Goal: Download file/media

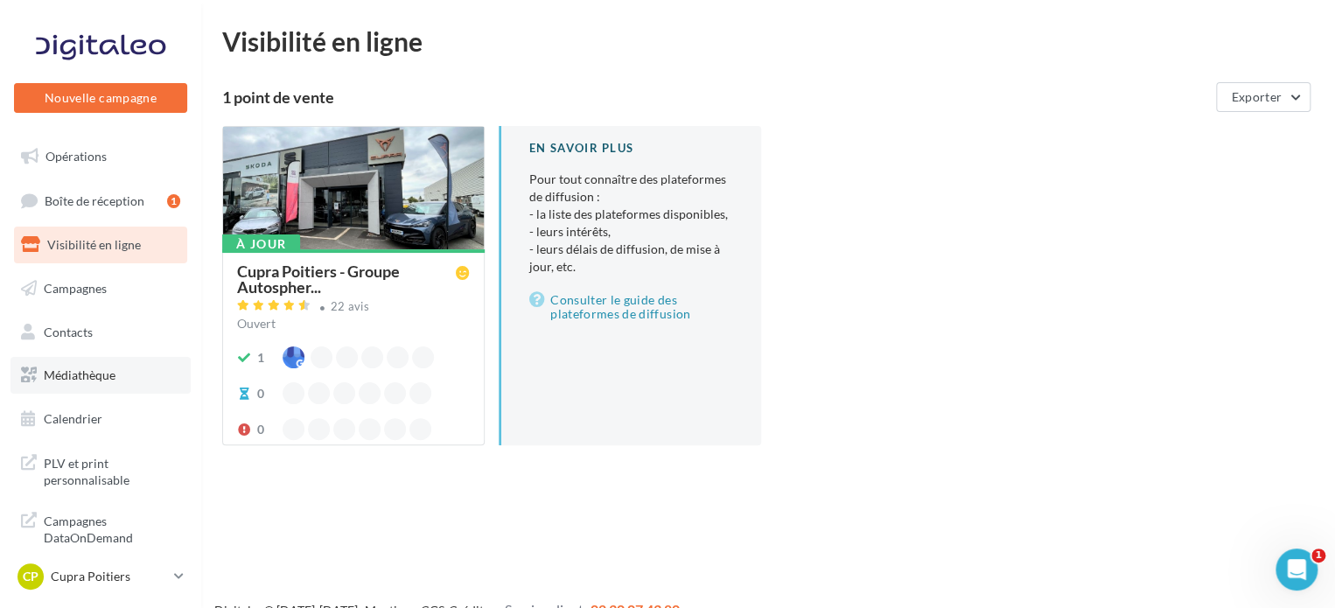
click at [119, 378] on link "Médiathèque" at bounding box center [100, 375] width 180 height 37
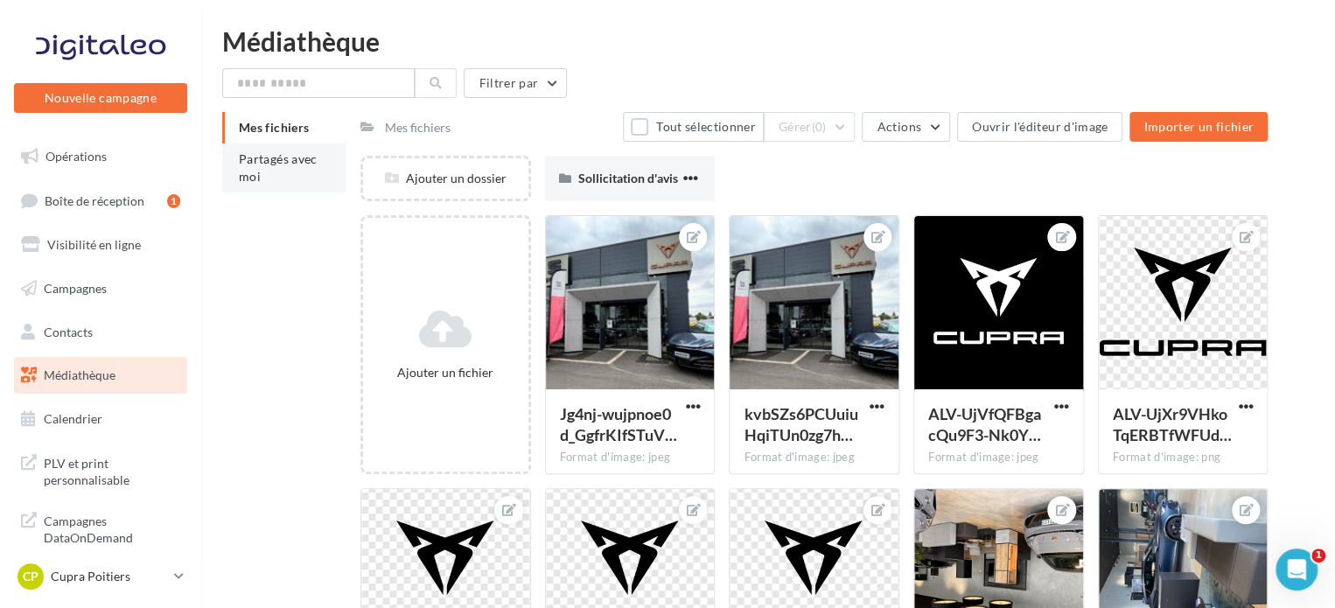
click at [281, 178] on li "Partagés avec moi" at bounding box center [284, 167] width 124 height 49
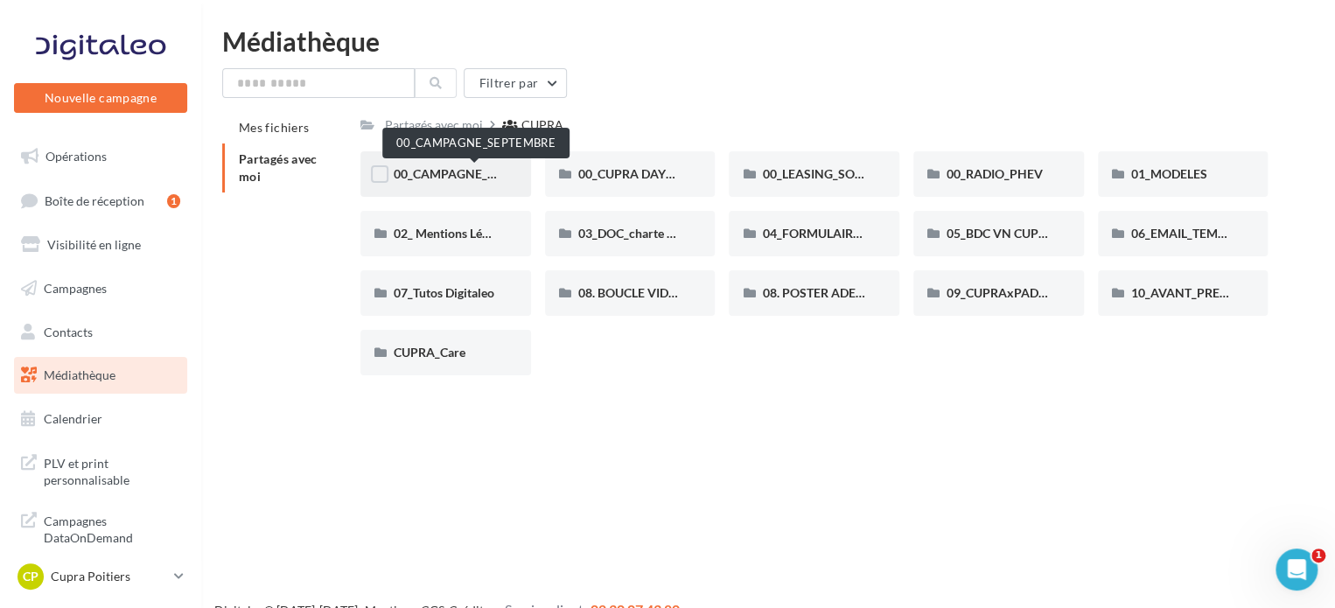
click at [450, 176] on span "00_CAMPAGNE_SEPTEMBRE" at bounding box center [476, 173] width 164 height 15
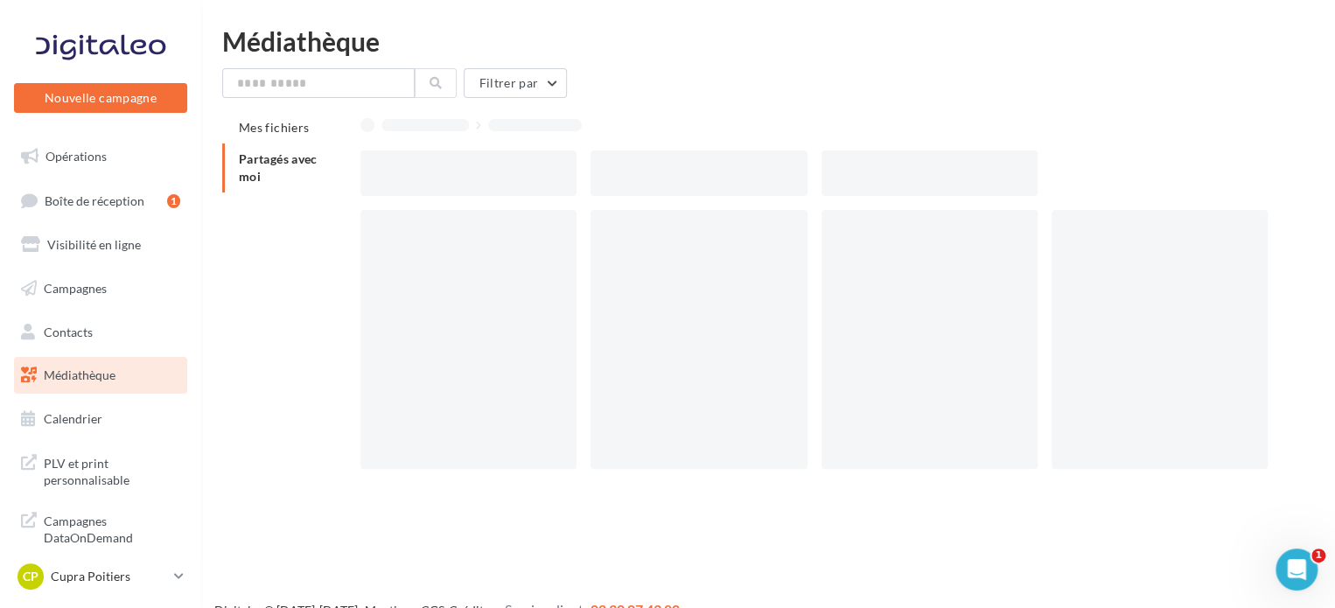
click at [450, 176] on div at bounding box center [468, 172] width 216 height 45
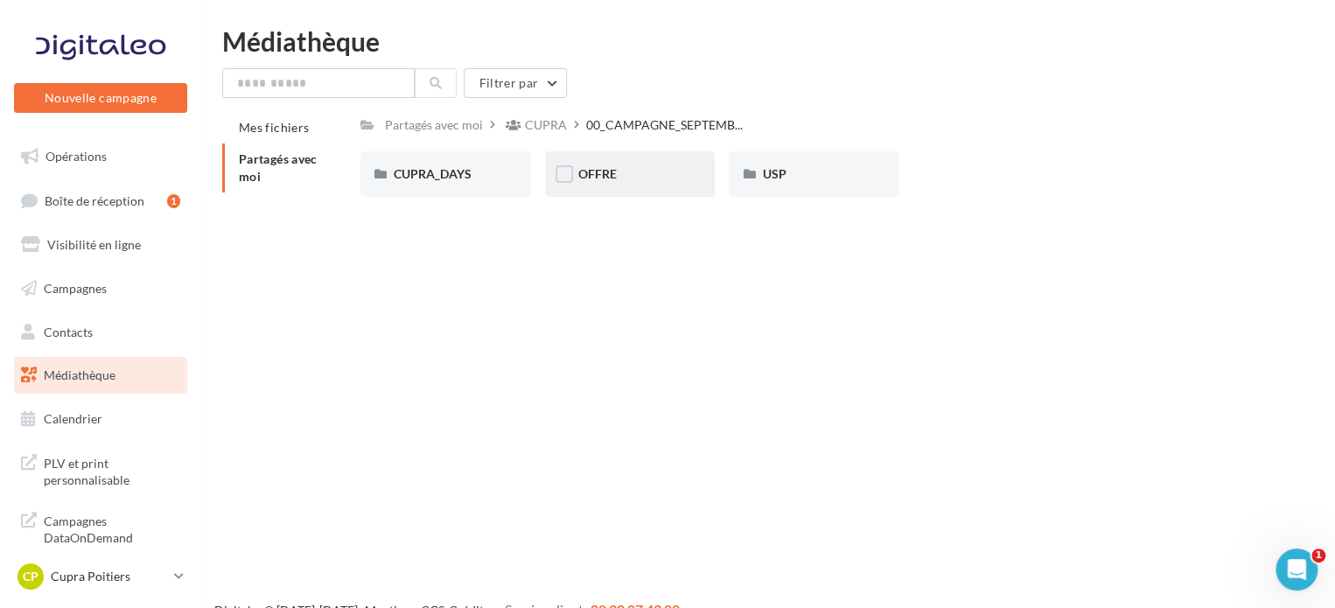
click at [619, 164] on div "OFFRE" at bounding box center [630, 173] width 171 height 45
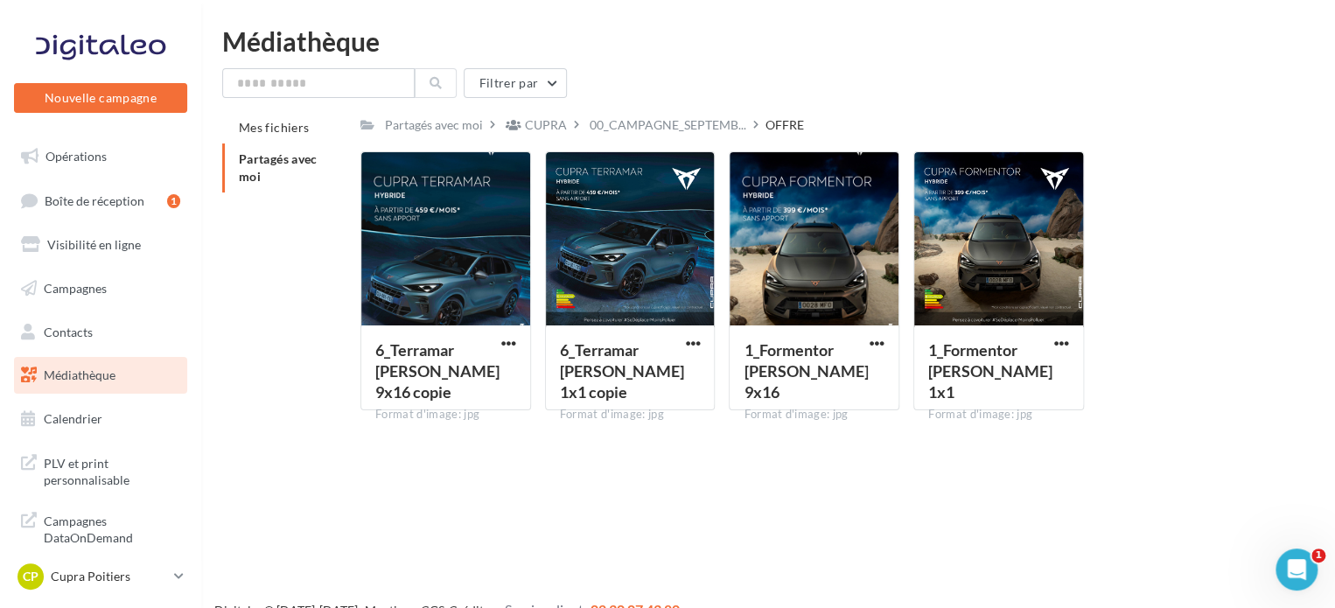
click at [688, 491] on div "Nouvelle campagne Nouvelle campagne Opérations Boîte de réception 1 Visibilité …" at bounding box center [667, 332] width 1335 height 608
click at [465, 258] on div at bounding box center [445, 239] width 169 height 175
click at [505, 349] on span "button" at bounding box center [508, 343] width 15 height 15
click at [493, 375] on button "Télécharger" at bounding box center [432, 377] width 175 height 45
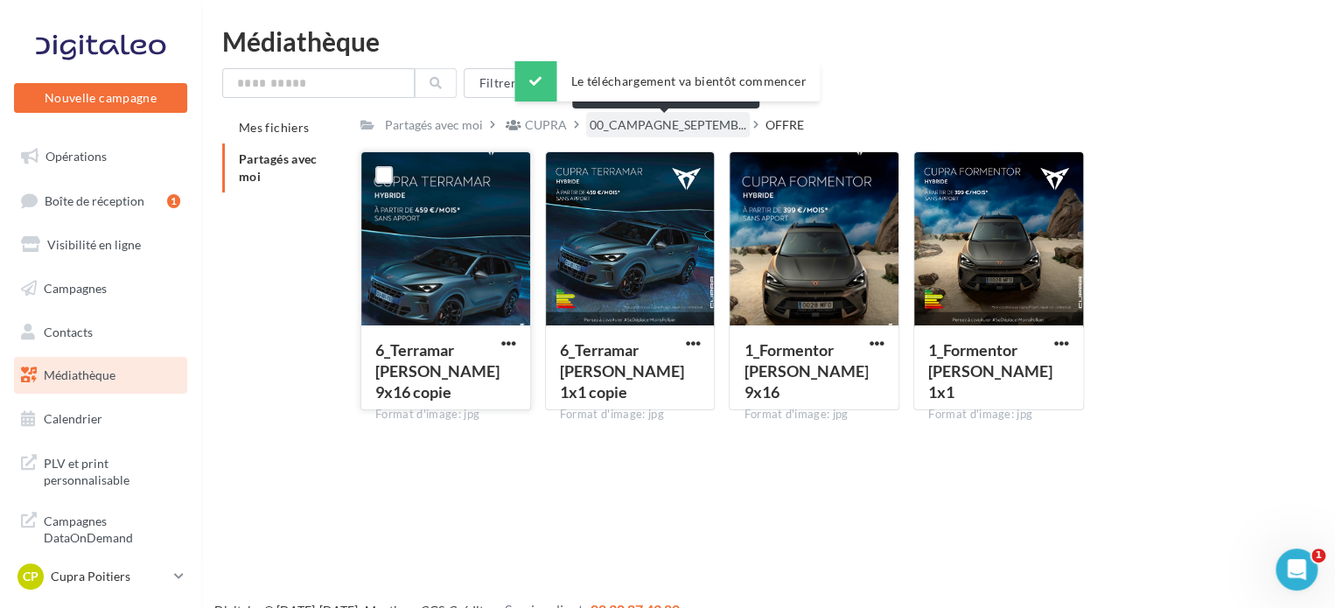
click at [716, 129] on span "00_CAMPAGNE_SEPTEMB..." at bounding box center [668, 124] width 157 height 17
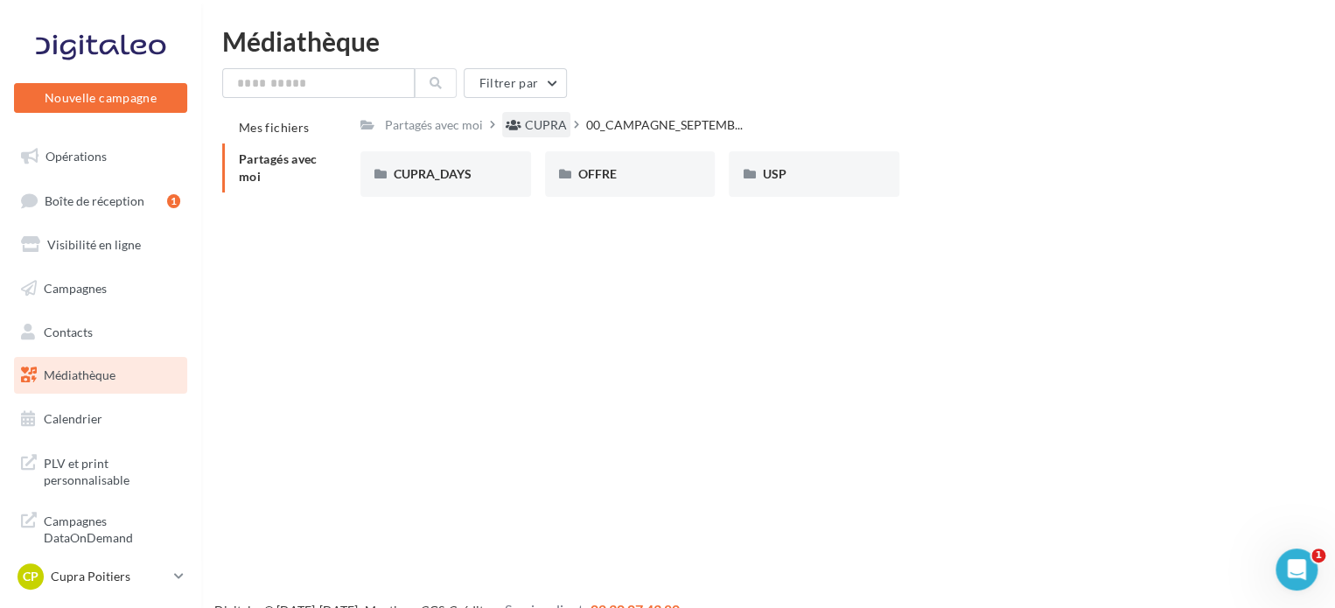
click at [549, 122] on div "CUPRA" at bounding box center [546, 124] width 42 height 17
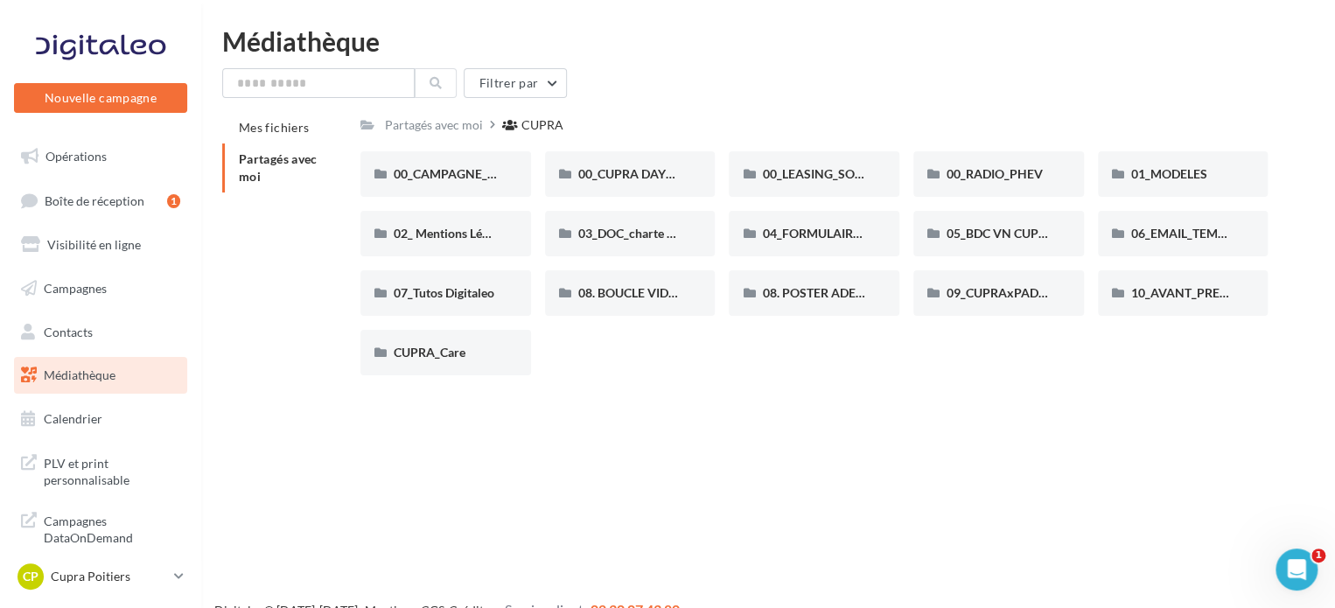
click at [1148, 491] on div "Nouvelle campagne Nouvelle campagne Opérations Boîte de réception 1 Visibilité …" at bounding box center [667, 332] width 1335 height 608
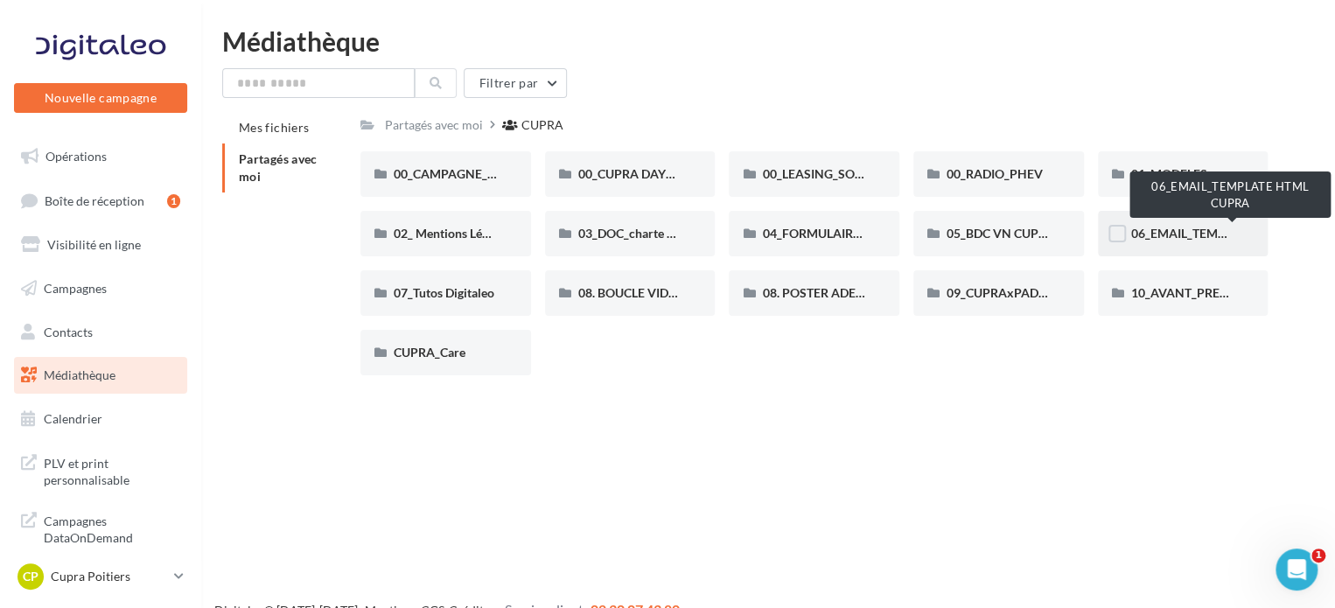
click at [1192, 236] on span "06_EMAIL_TEMPLATE HTML CUPRA" at bounding box center [1232, 233] width 203 height 15
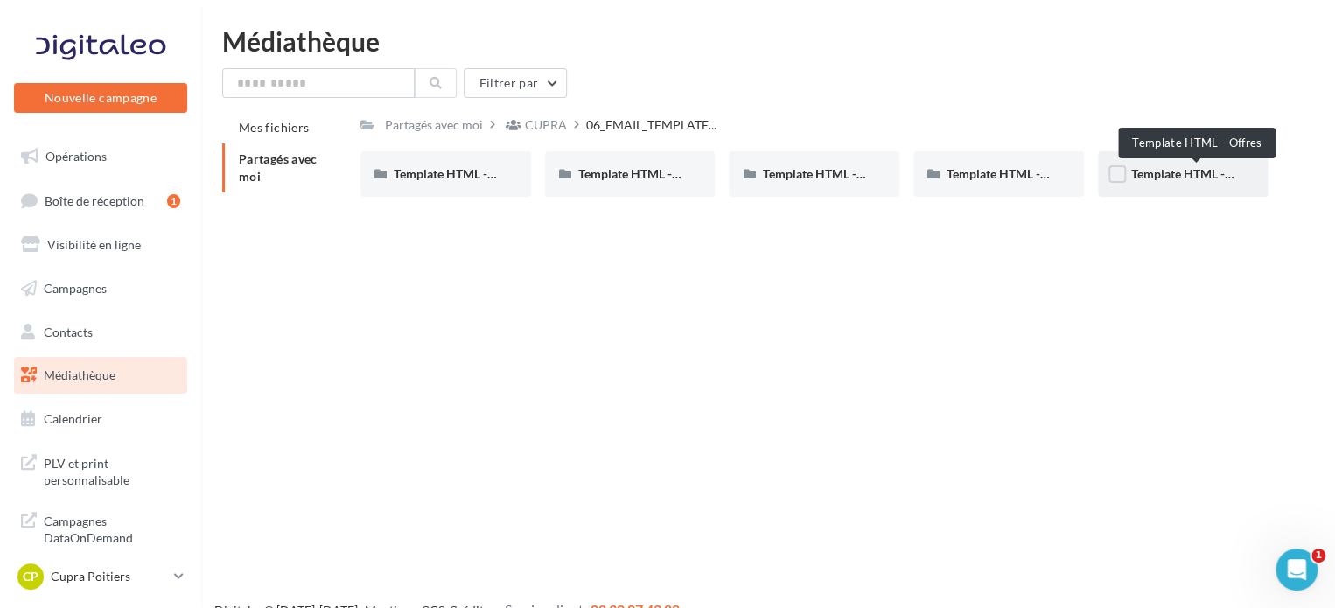
click at [1141, 180] on span "Template HTML - Offres" at bounding box center [1196, 173] width 131 height 15
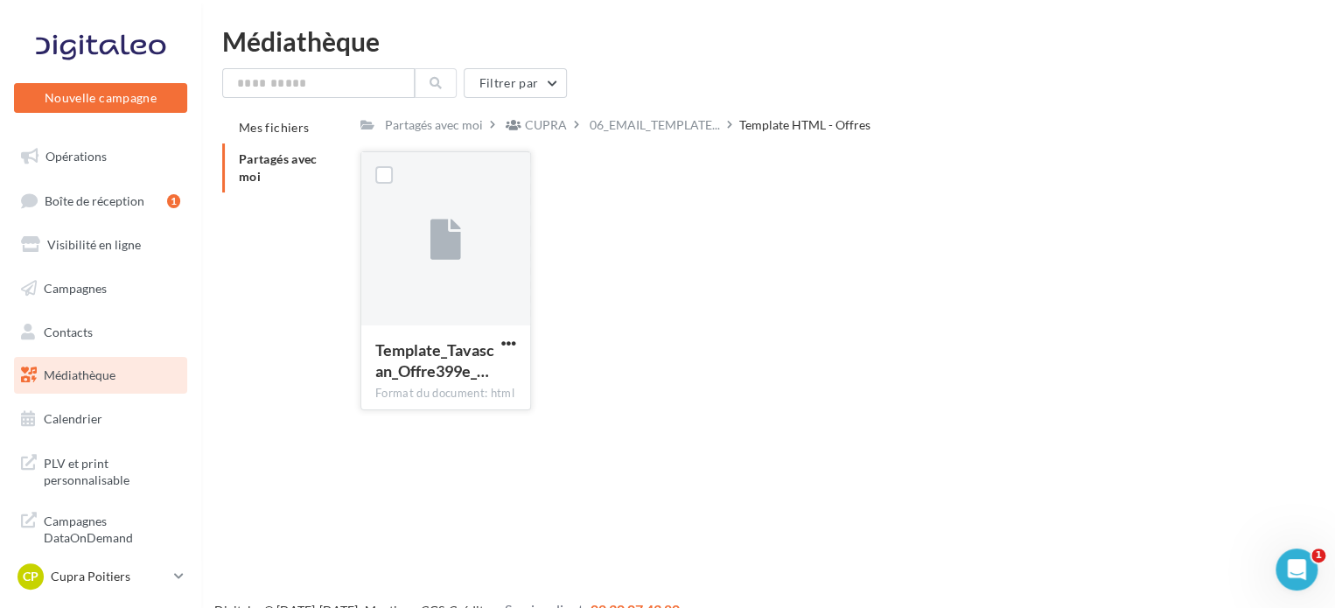
click at [526, 337] on div "Template_Tavascan_Offre399e_… Format du document: html" at bounding box center [445, 366] width 169 height 82
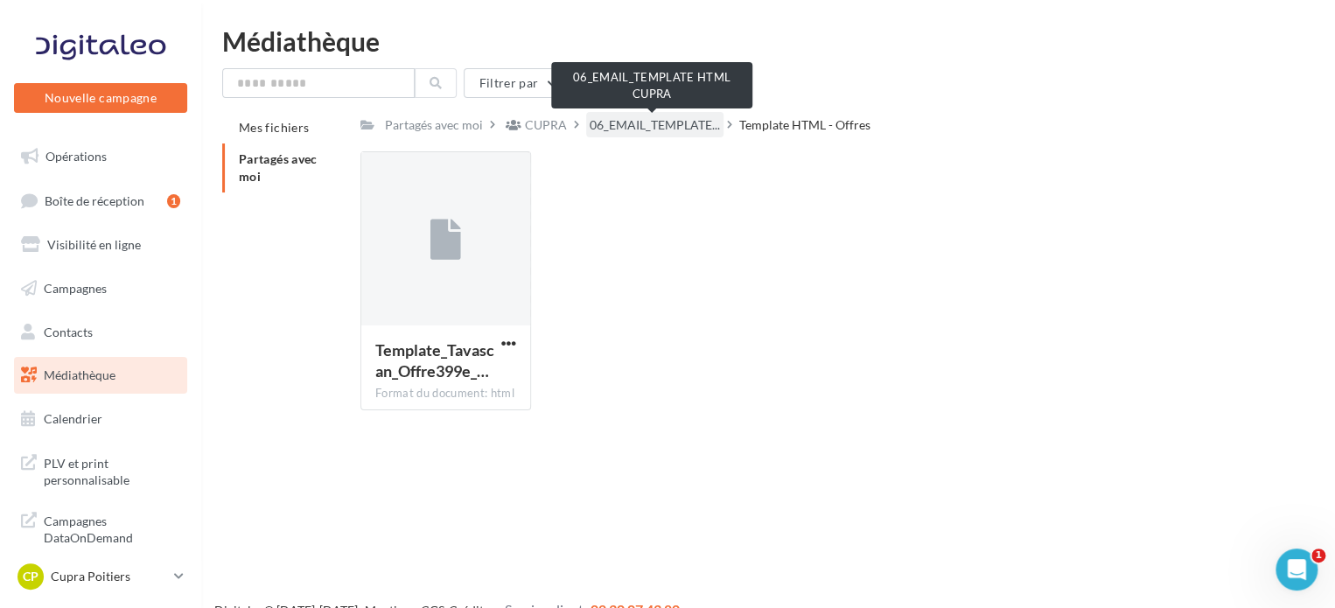
click at [646, 117] on span "06_EMAIL_TEMPLATE..." at bounding box center [655, 124] width 130 height 17
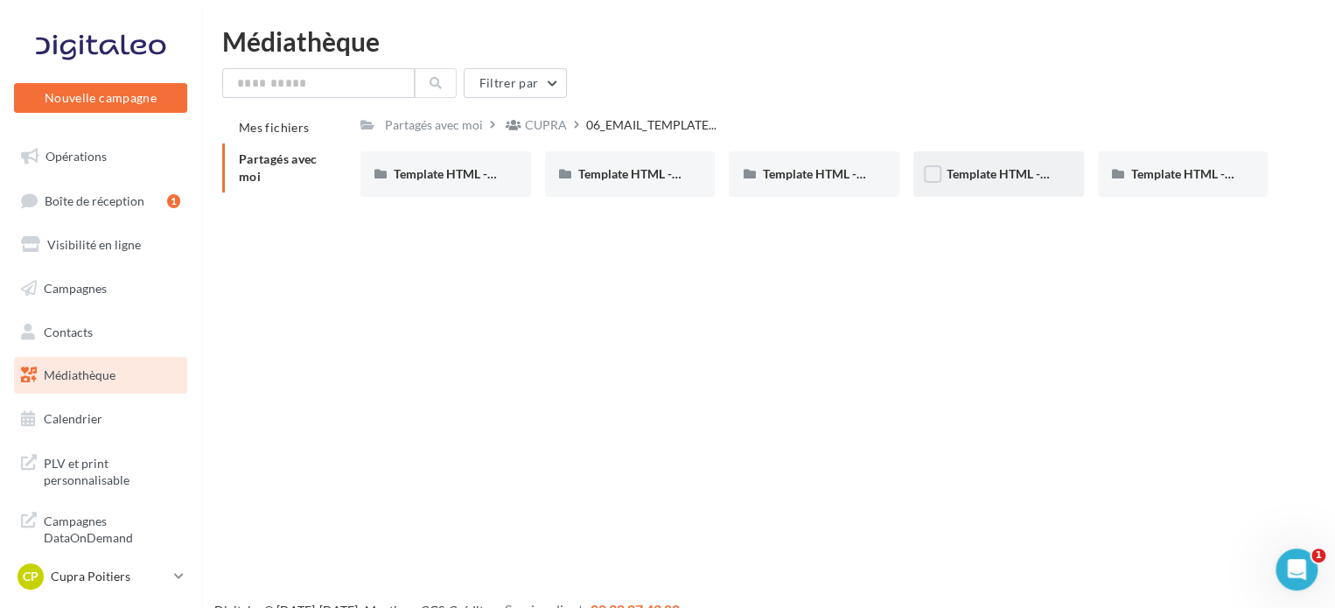
click at [980, 160] on div "Template HTML - Leasing social" at bounding box center [998, 173] width 171 height 45
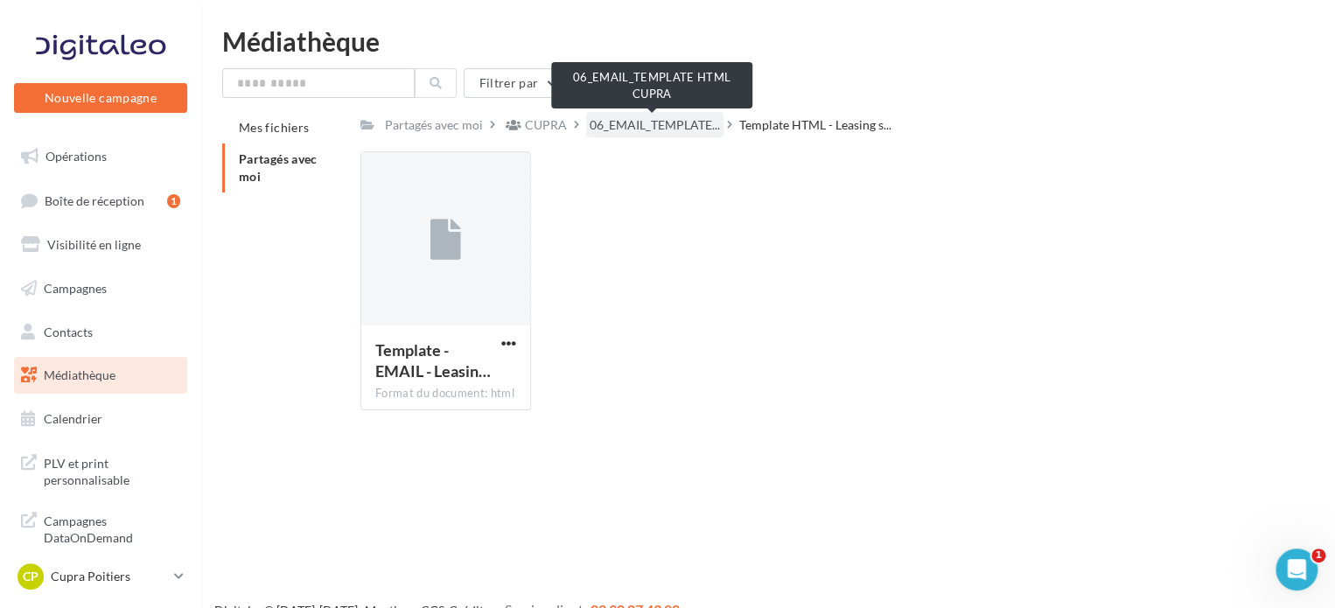
click at [640, 130] on span "06_EMAIL_TEMPLATE..." at bounding box center [655, 124] width 130 height 17
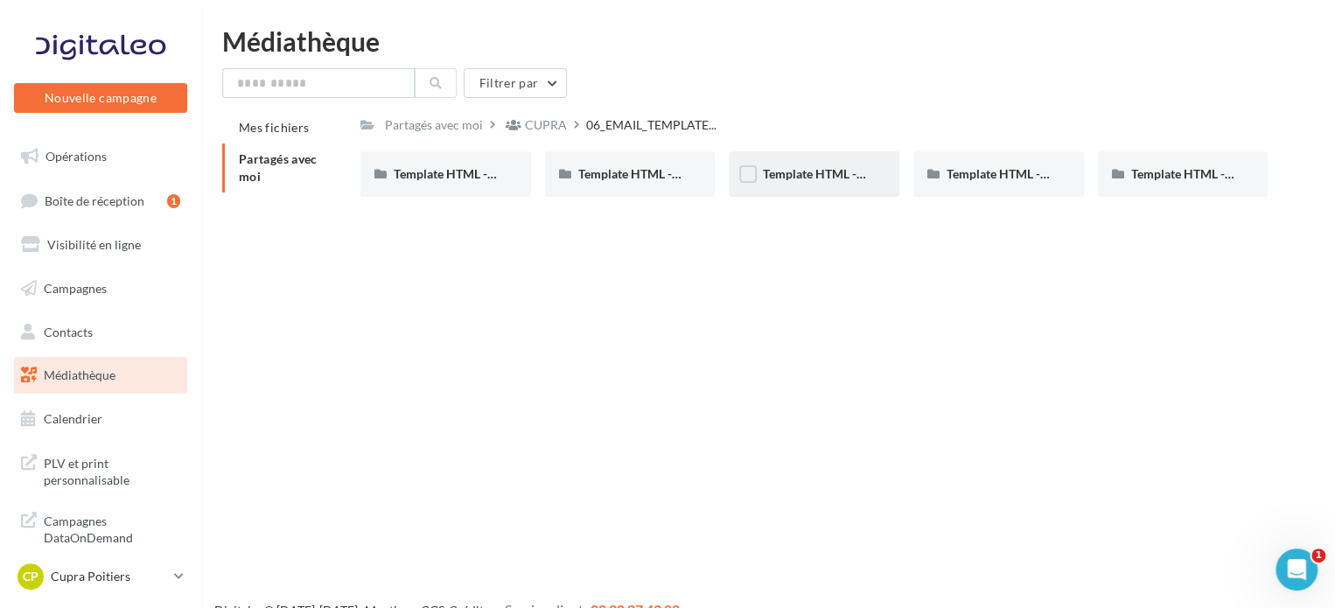
click at [816, 192] on div "Template HTML - JPO Mars" at bounding box center [814, 173] width 171 height 45
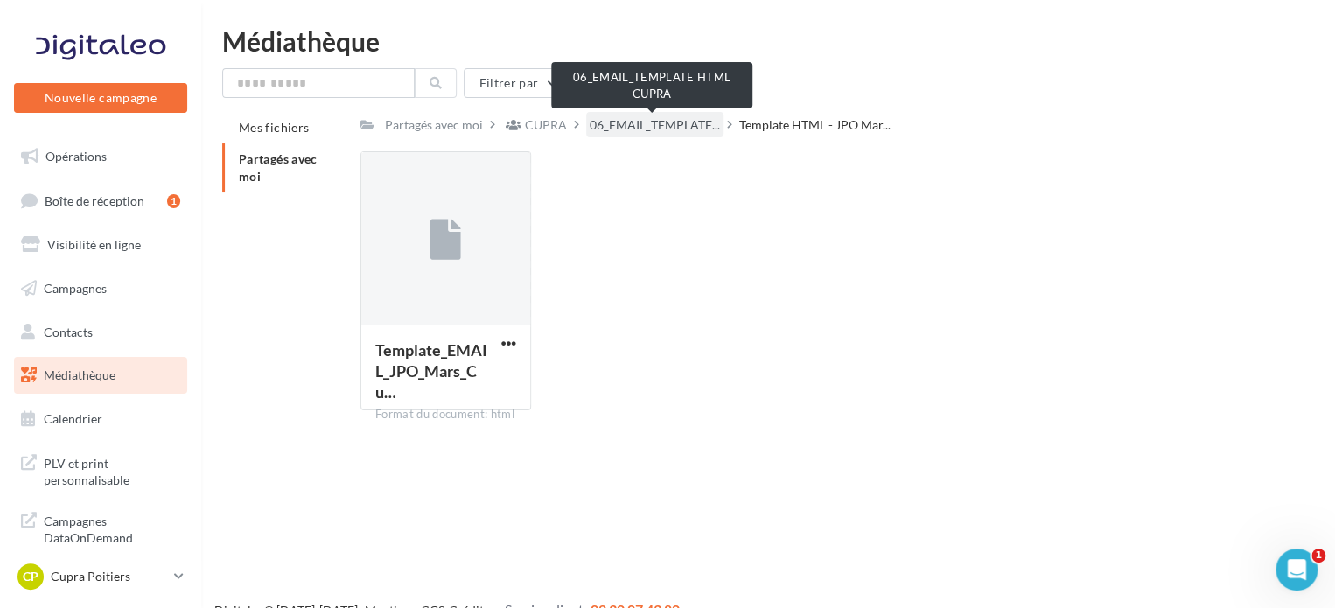
click at [677, 123] on span "06_EMAIL_TEMPLATE..." at bounding box center [655, 124] width 130 height 17
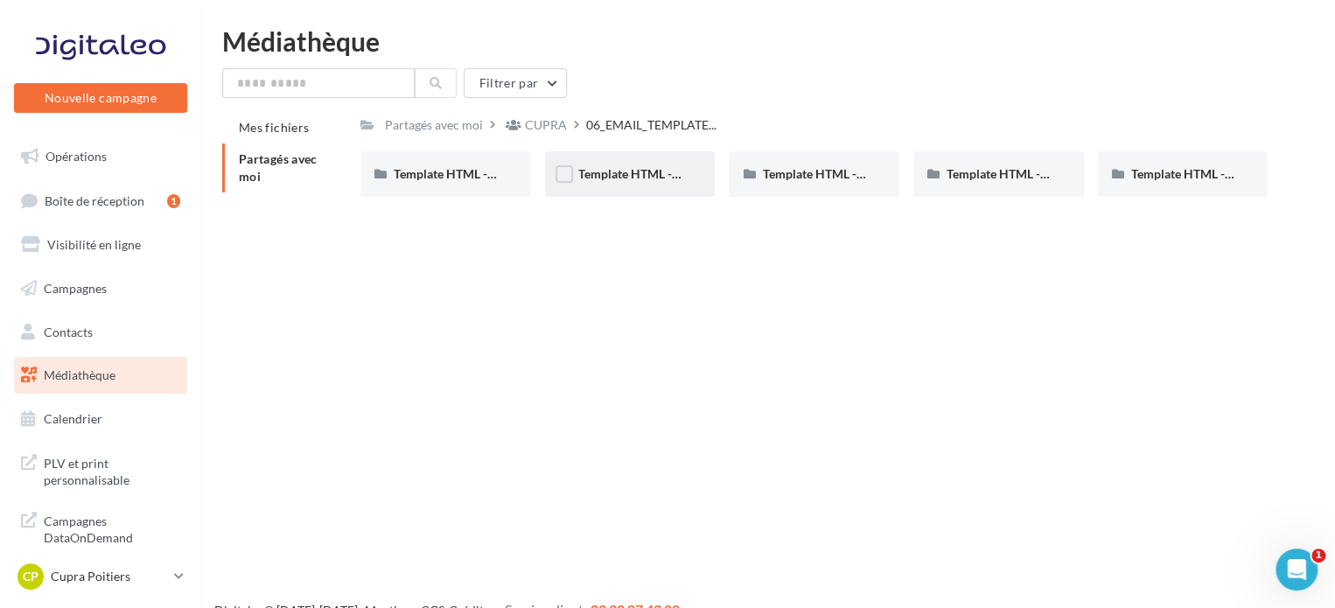
click at [613, 185] on div "Template HTML - JPO Janvier 2025" at bounding box center [630, 173] width 171 height 45
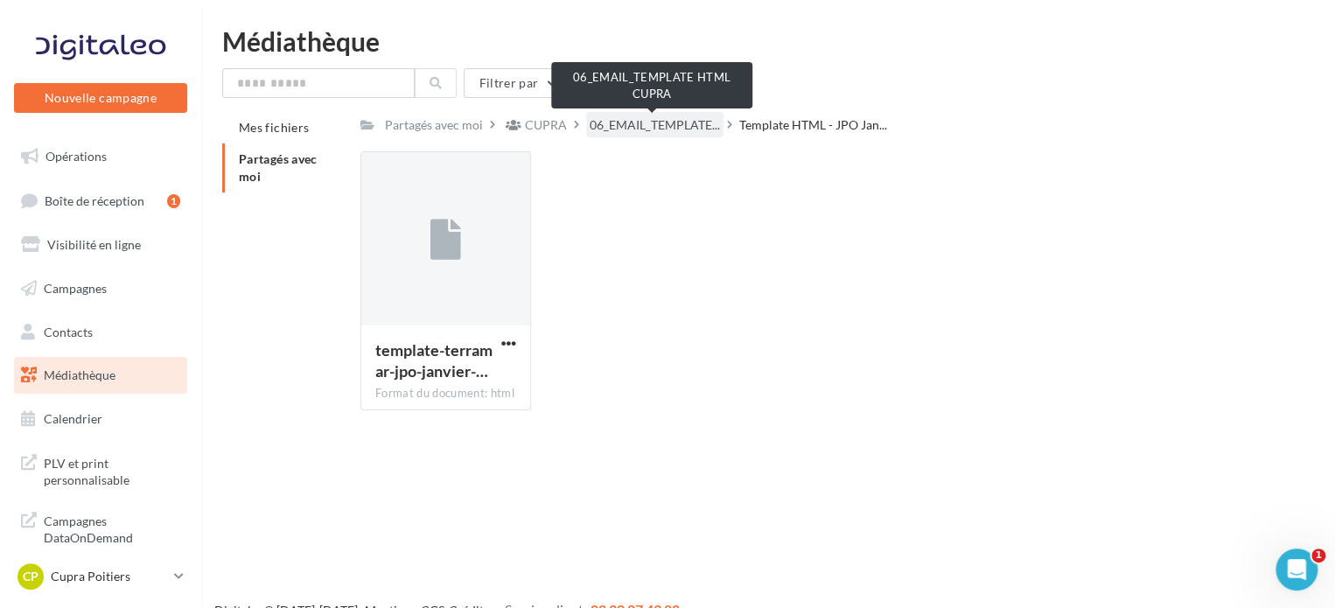
click at [672, 131] on span "06_EMAIL_TEMPLATE..." at bounding box center [655, 124] width 130 height 17
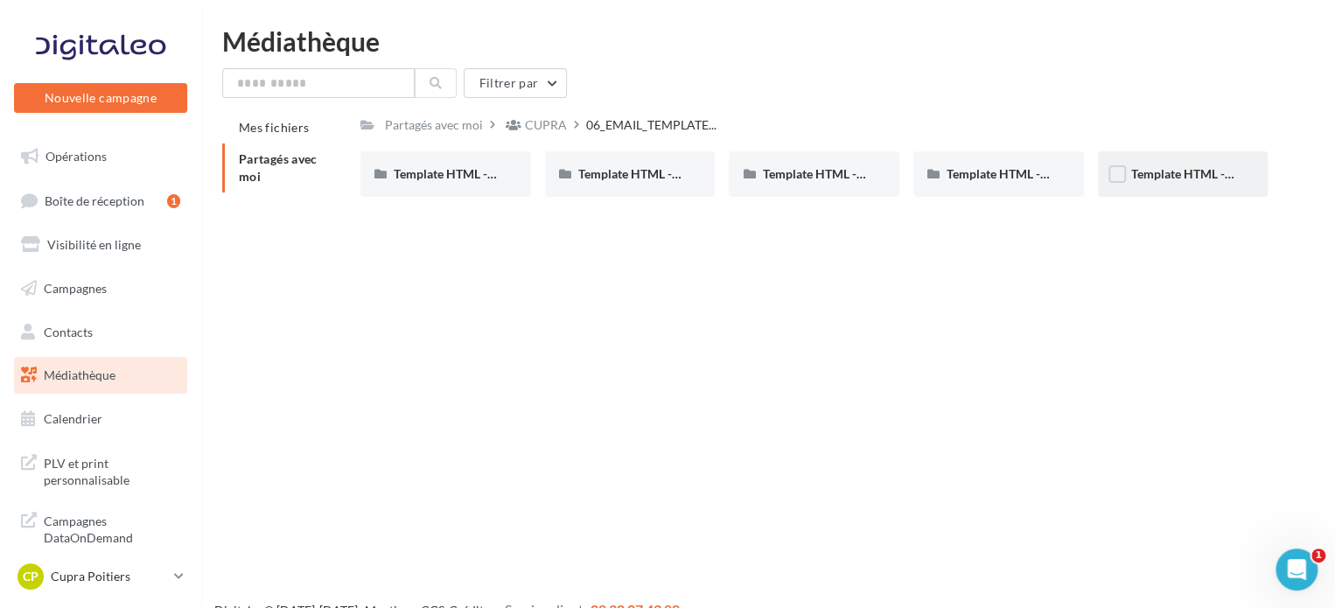
click at [1186, 188] on div "Template HTML - Offres" at bounding box center [1183, 173] width 171 height 45
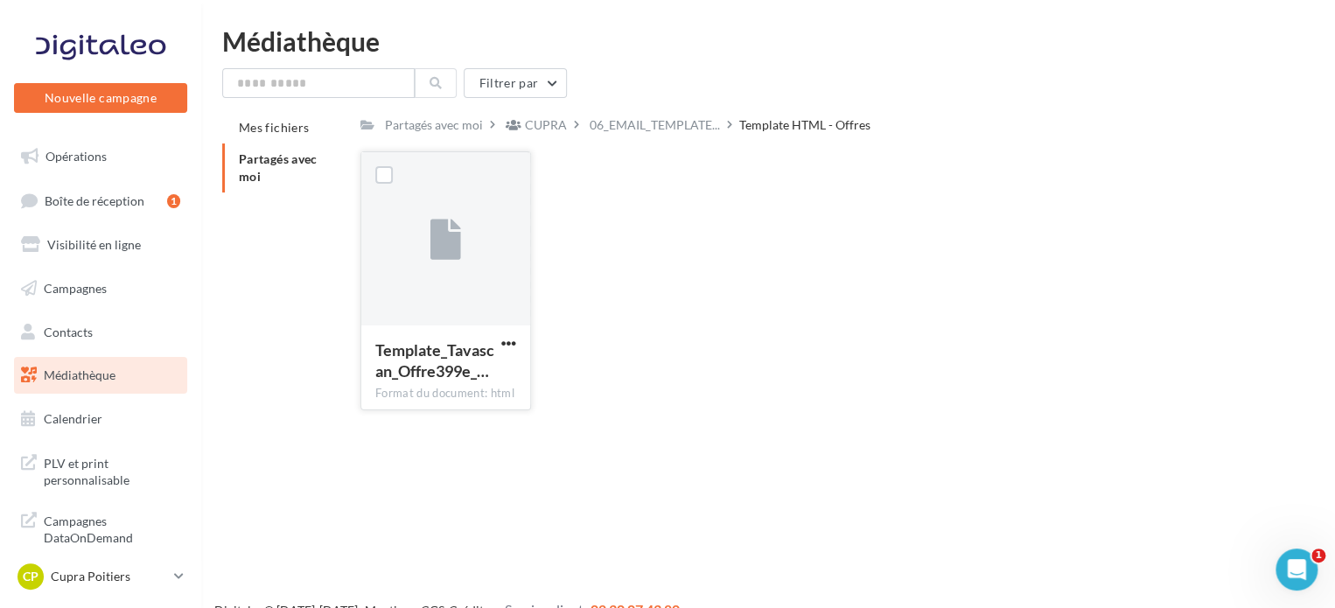
click at [473, 251] on div at bounding box center [445, 239] width 169 height 175
click at [501, 343] on span "button" at bounding box center [508, 343] width 15 height 15
click at [452, 386] on button "Télécharger" at bounding box center [432, 377] width 175 height 45
click at [672, 297] on div "Template_Tavascan_Offre399e_… Format du document: html Template_Tavascan_Offre3…" at bounding box center [820, 287] width 921 height 273
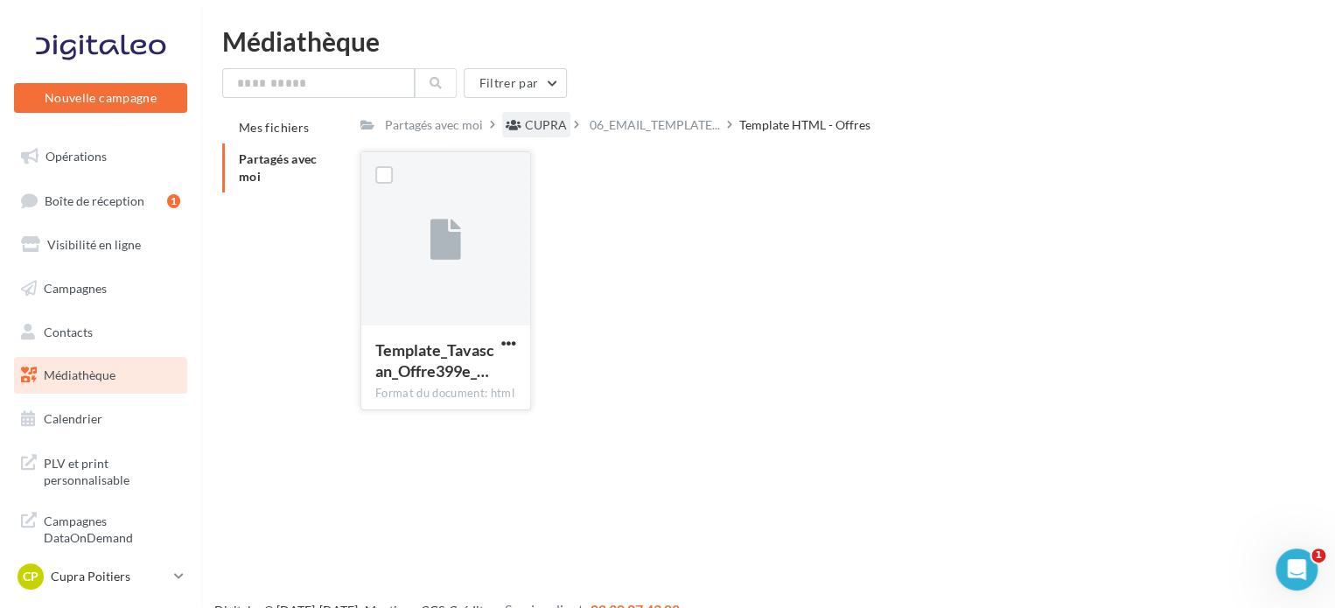
click at [545, 119] on div "CUPRA" at bounding box center [546, 124] width 42 height 17
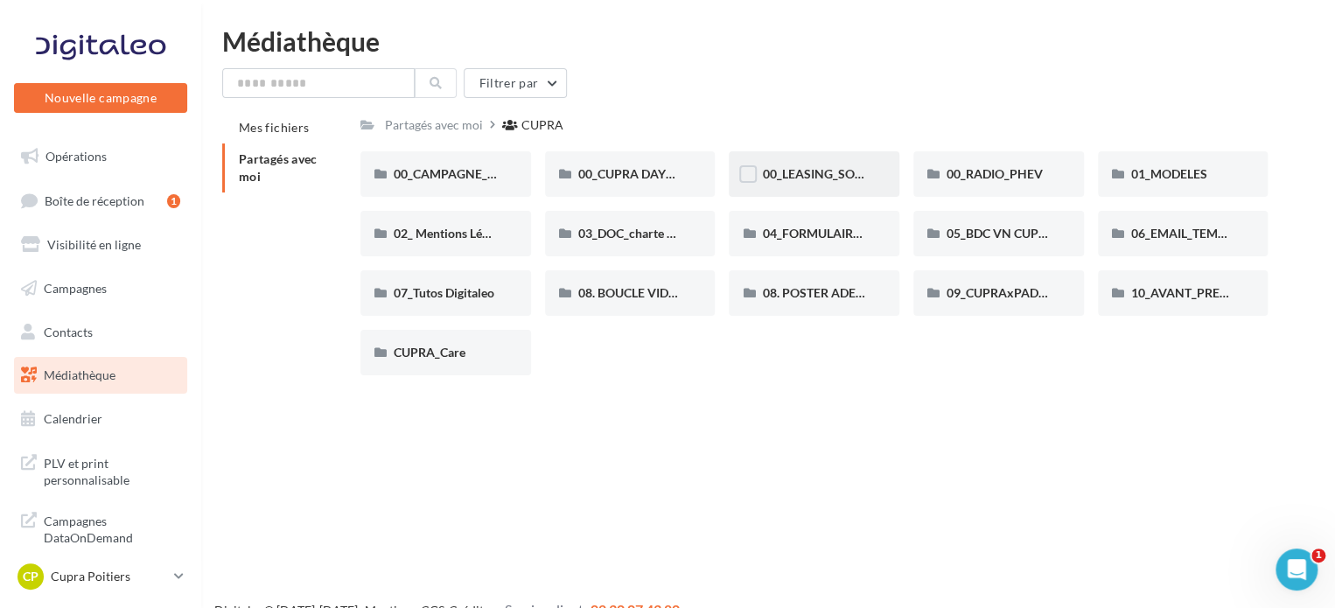
click at [799, 167] on span "00_LEASING_SOCIAL_ÉLECTRIQUE" at bounding box center [859, 173] width 195 height 15
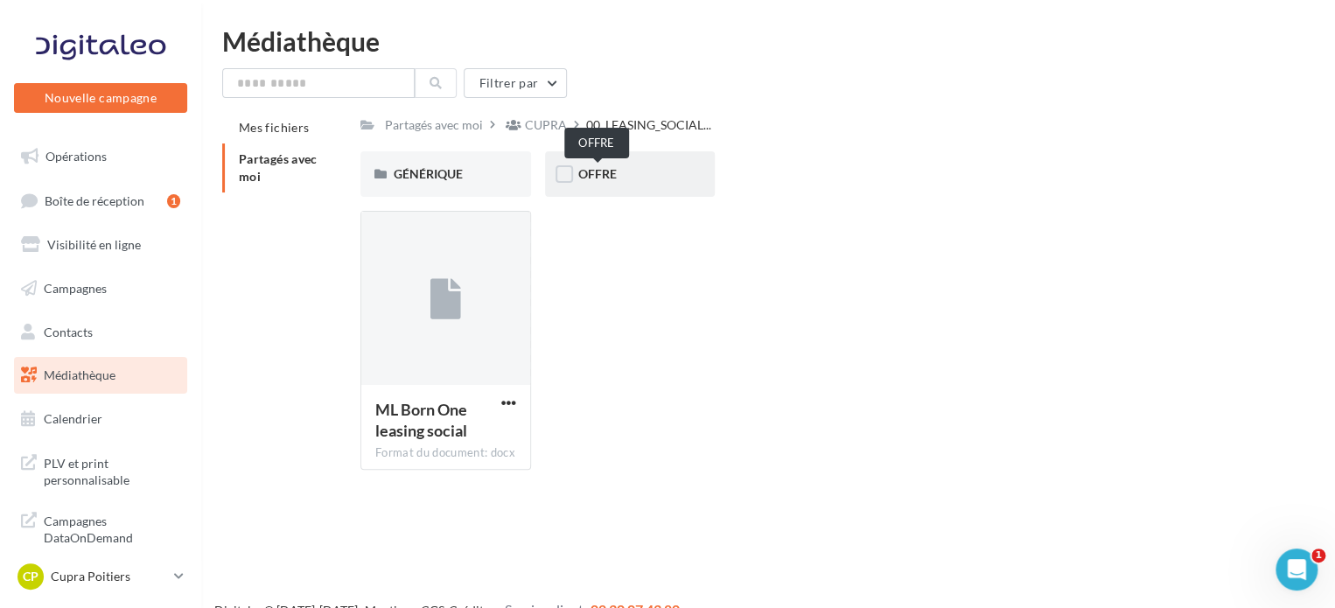
click at [590, 171] on span "OFFRE" at bounding box center [597, 173] width 38 height 15
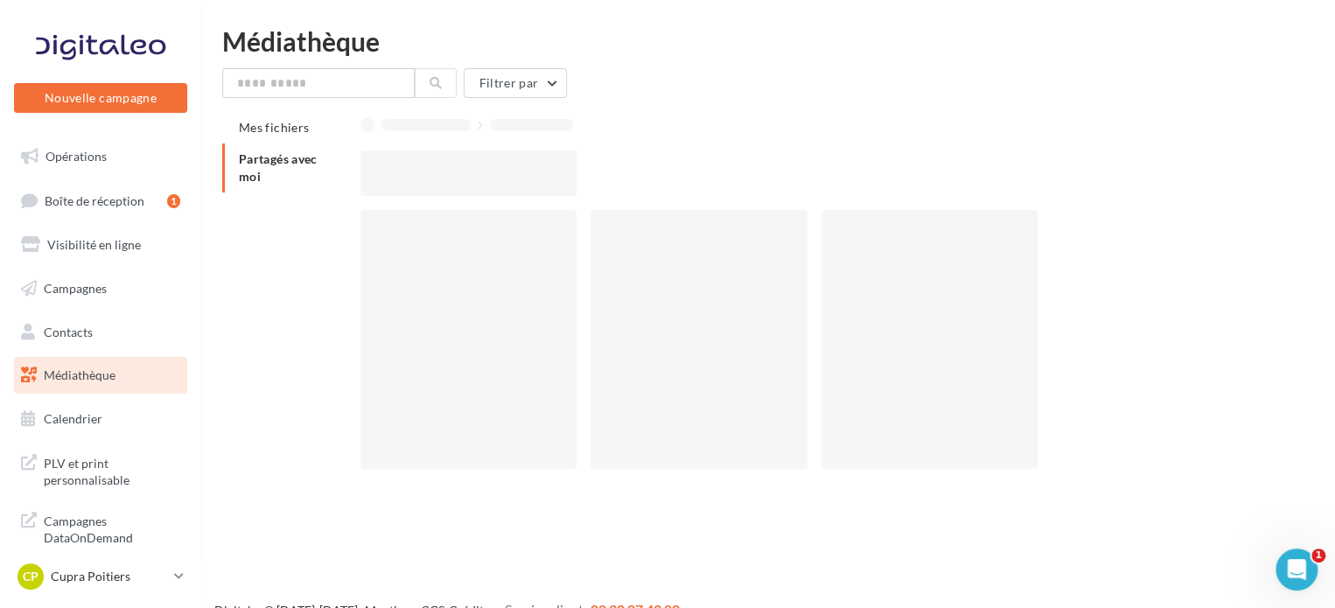
click at [590, 171] on div at bounding box center [475, 172] width 230 height 45
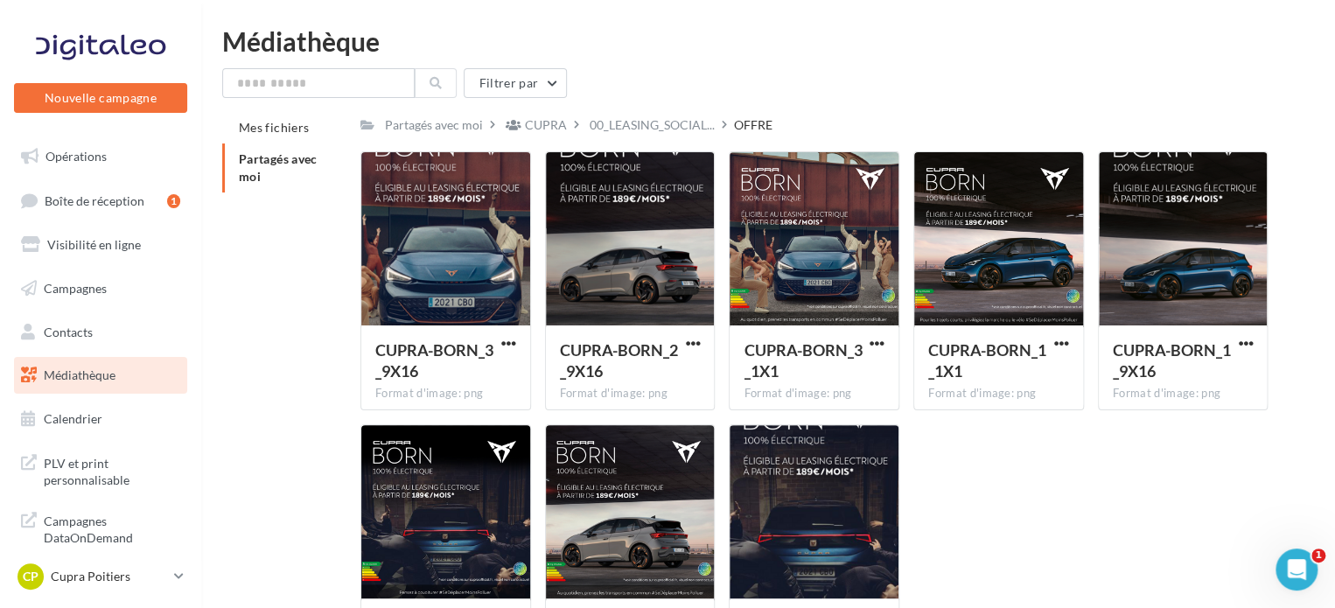
click at [1038, 468] on div "CUPRA-BORN_3_9X16 Format d'image: png CUPRA-BORN_3_9X16 CUPRA-BORN_2_9X16 Forma…" at bounding box center [820, 424] width 921 height 546
